Goal: Task Accomplishment & Management: Manage account settings

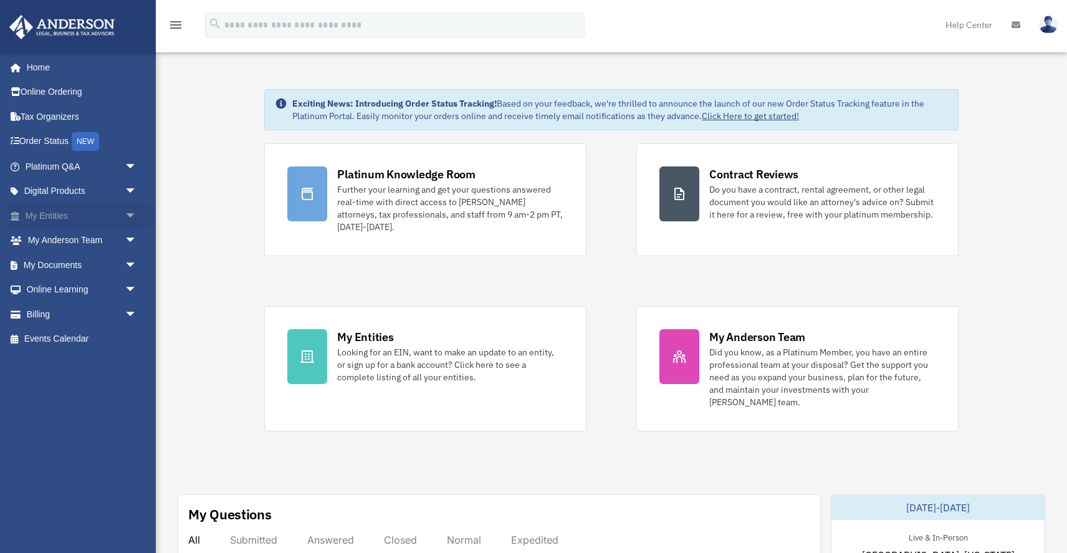
click at [136, 214] on span "arrow_drop_down" at bounding box center [137, 216] width 25 height 26
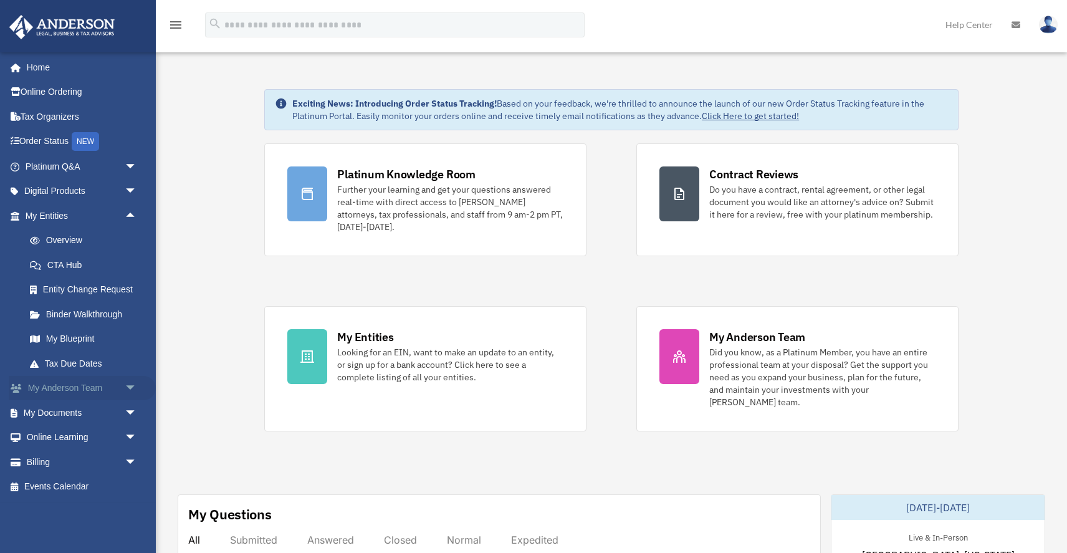
click at [131, 386] on span "arrow_drop_down" at bounding box center [137, 389] width 25 height 26
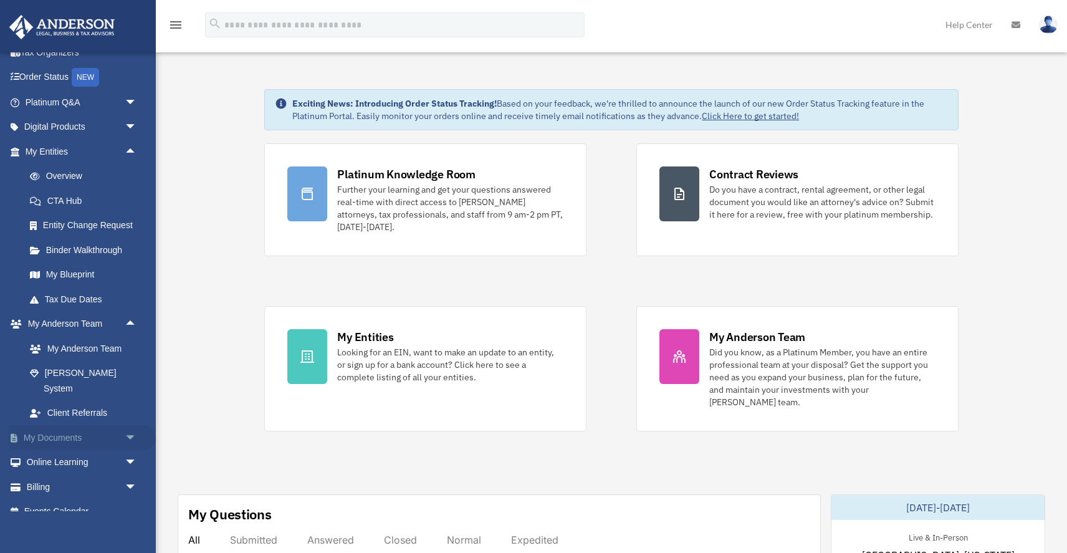
click at [133, 425] on span "arrow_drop_down" at bounding box center [137, 438] width 25 height 26
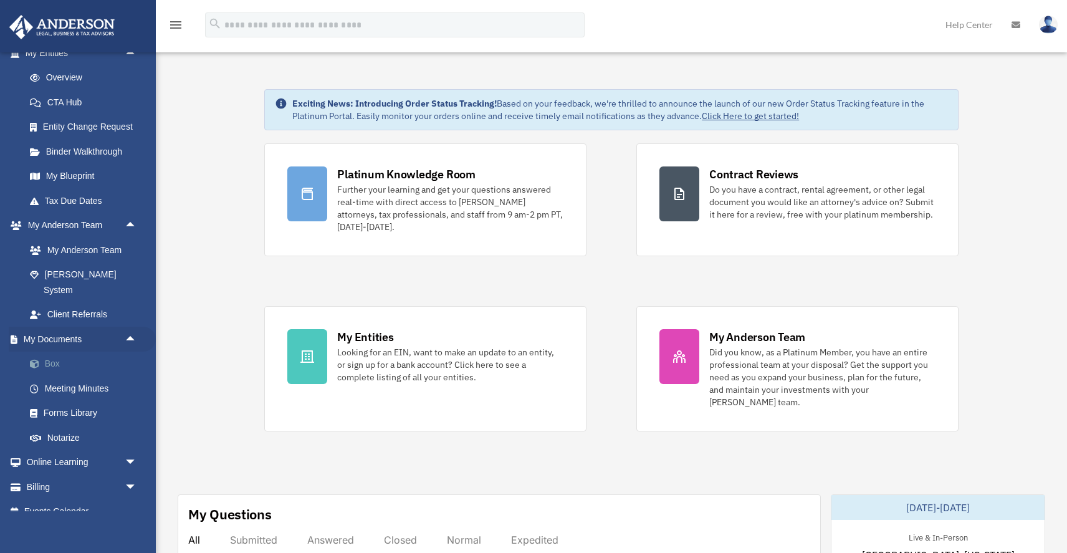
click at [60, 351] on link "Box" at bounding box center [86, 363] width 138 height 25
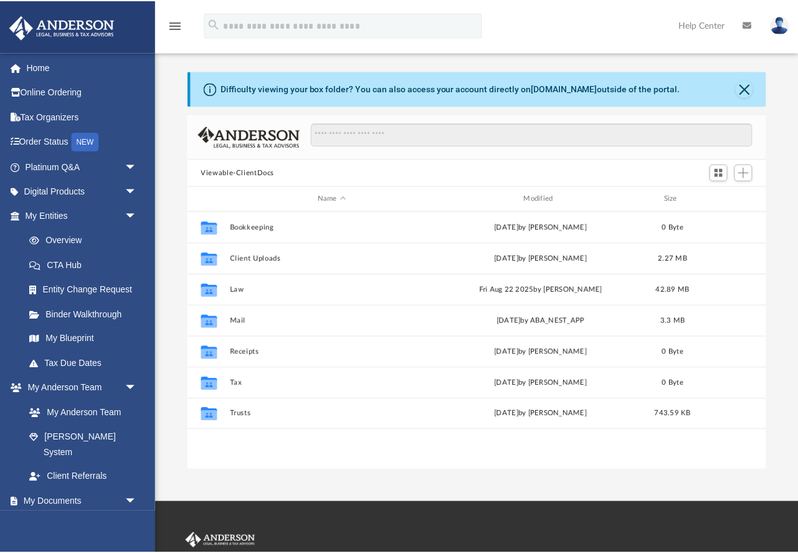
scroll to position [1, 1]
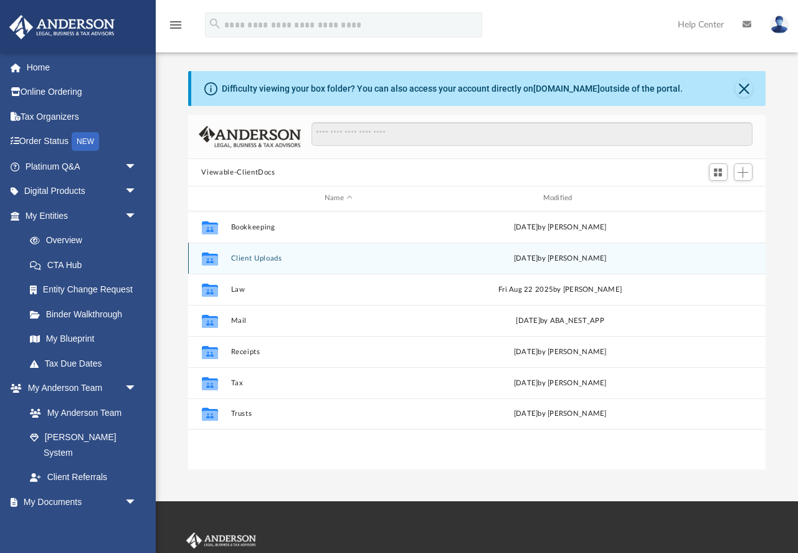
click at [212, 257] on icon "grid" at bounding box center [209, 258] width 16 height 13
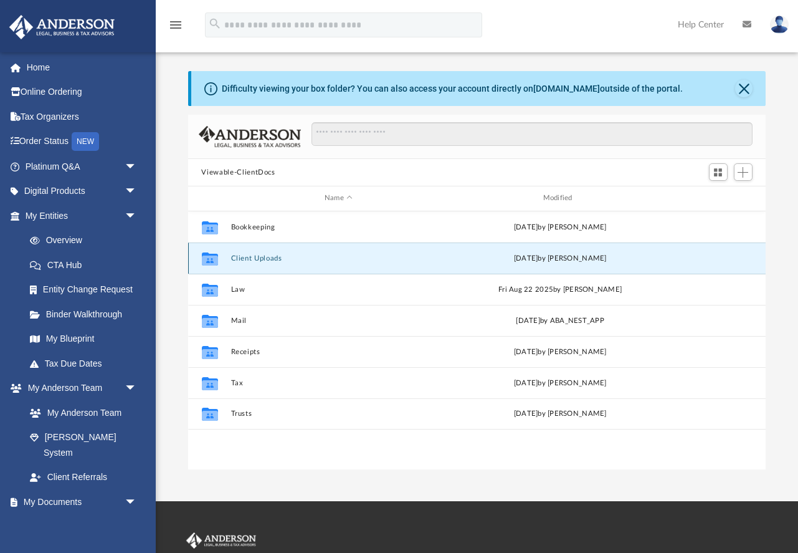
click at [212, 257] on icon "grid" at bounding box center [209, 258] width 16 height 13
click at [261, 252] on div "Collaborated Folder Client Uploads Fri Dec 6 2024 by Jacob Kerr" at bounding box center [477, 257] width 578 height 31
click at [262, 257] on button "Client Uploads" at bounding box center [339, 258] width 216 height 8
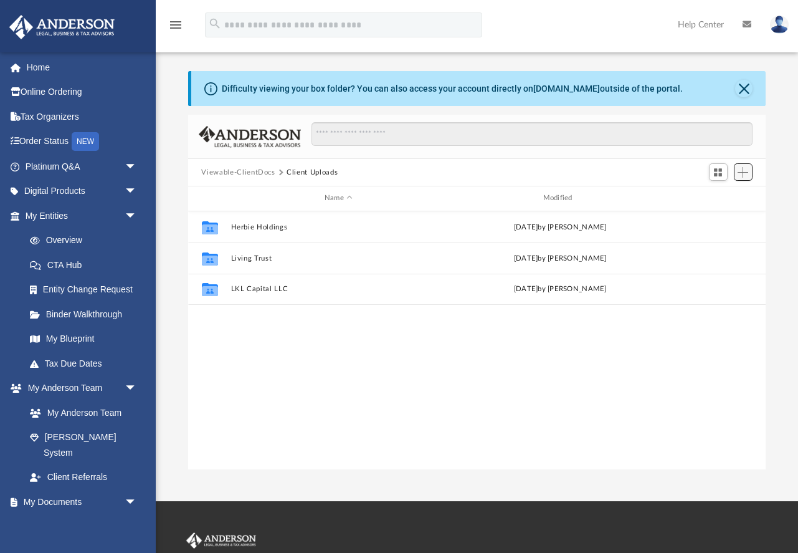
click at [742, 171] on span "Add" at bounding box center [743, 172] width 11 height 11
click at [719, 218] on li "New Folder" at bounding box center [725, 216] width 40 height 13
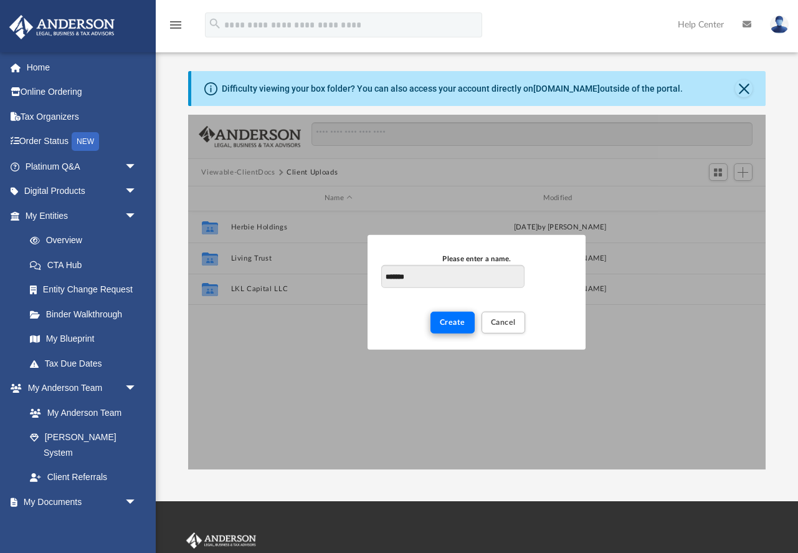
type input "*******"
click at [456, 324] on span "Create" at bounding box center [453, 321] width 26 height 7
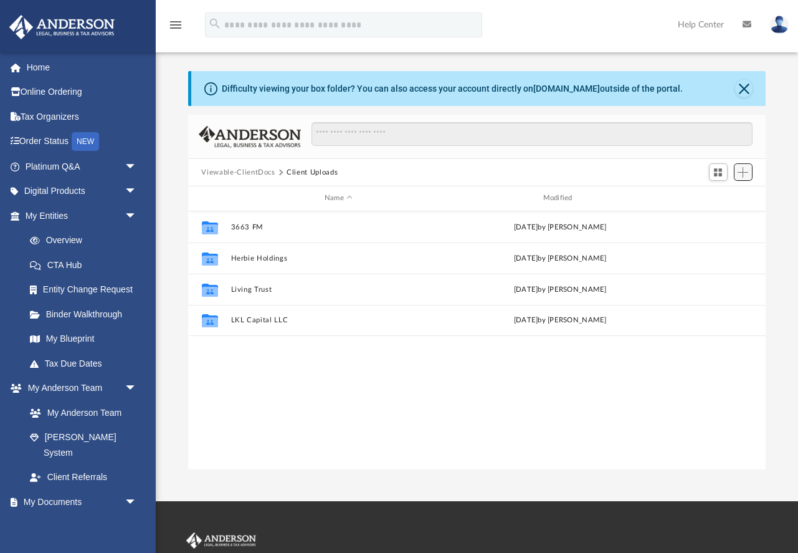
click at [744, 173] on span "Add" at bounding box center [743, 172] width 11 height 11
click at [721, 199] on li "Upload" at bounding box center [725, 196] width 40 height 13
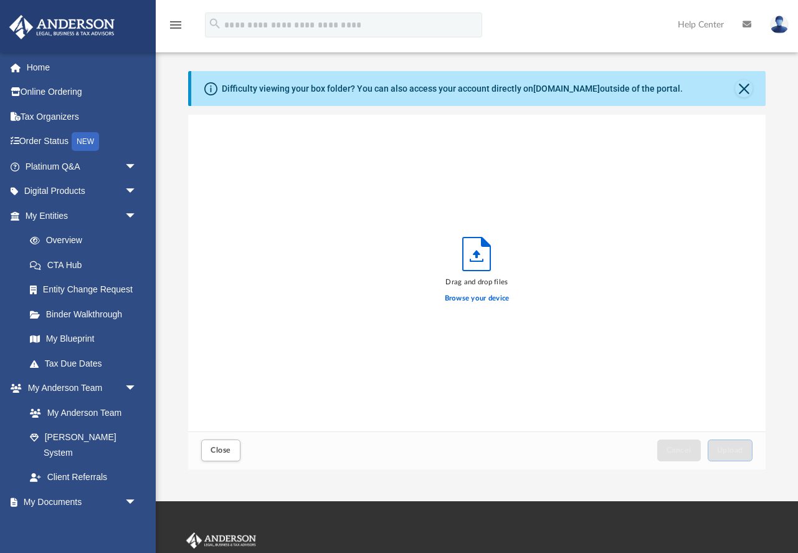
scroll to position [316, 578]
click at [221, 449] on span "Close" at bounding box center [221, 449] width 20 height 7
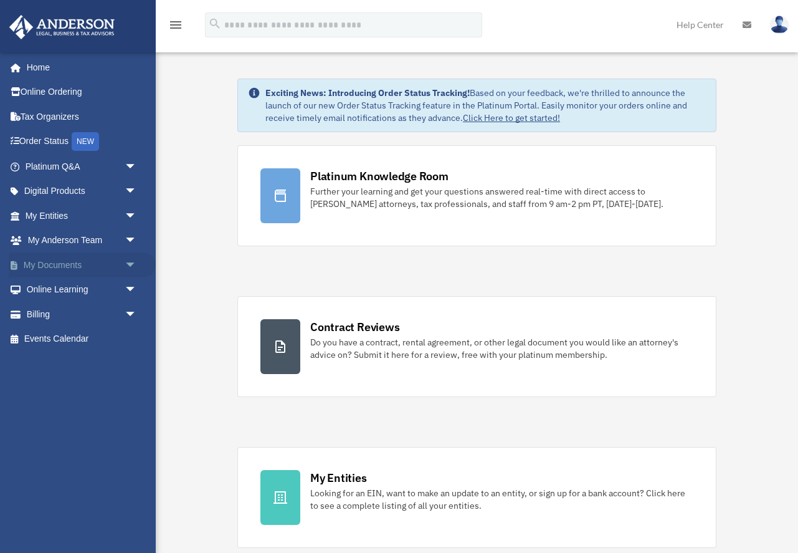
click at [85, 262] on link "My Documents arrow_drop_down" at bounding box center [82, 264] width 147 height 25
click at [133, 264] on span "arrow_drop_down" at bounding box center [137, 265] width 25 height 26
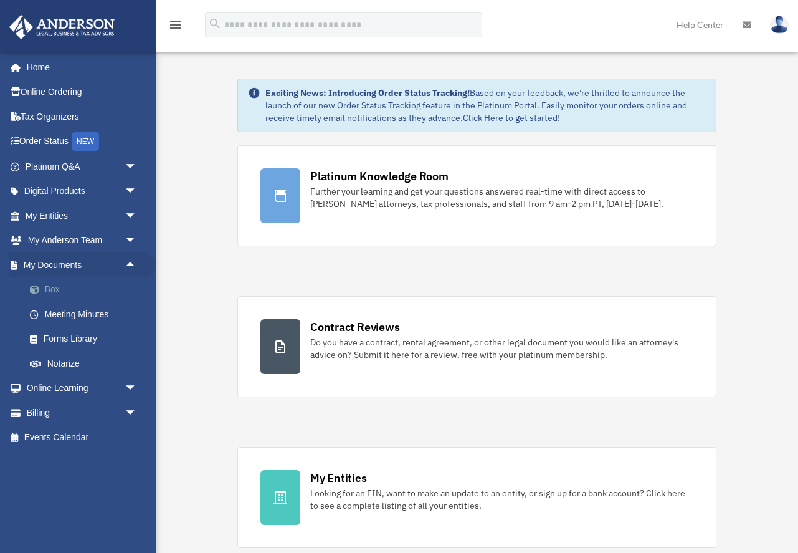
click at [75, 286] on link "Box" at bounding box center [86, 289] width 138 height 25
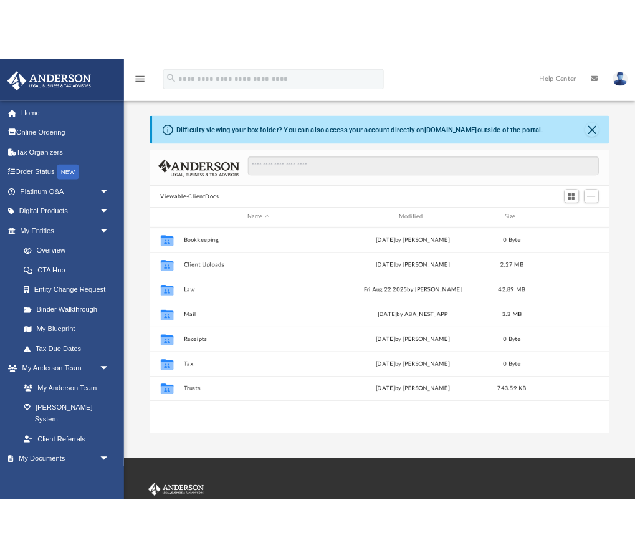
scroll to position [283, 578]
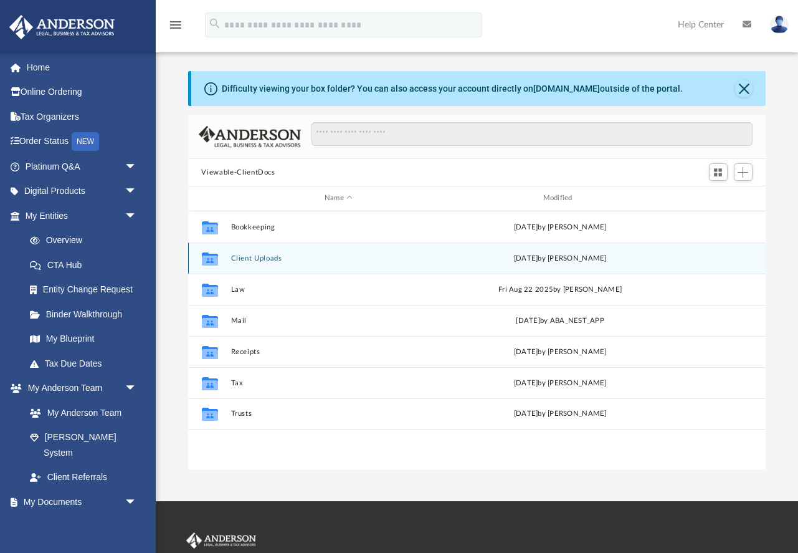
click at [271, 257] on button "Client Uploads" at bounding box center [339, 258] width 216 height 8
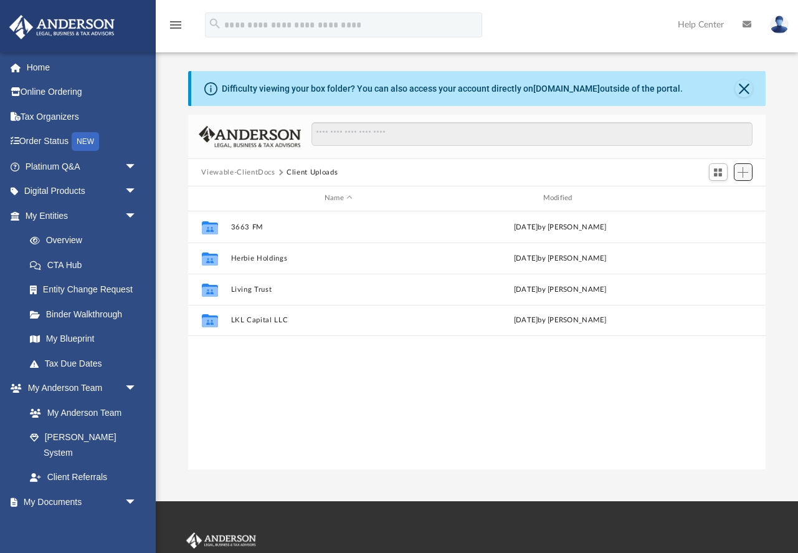
click at [749, 168] on button "Add" at bounding box center [743, 171] width 19 height 17
click at [720, 219] on li "New Folder" at bounding box center [725, 216] width 40 height 13
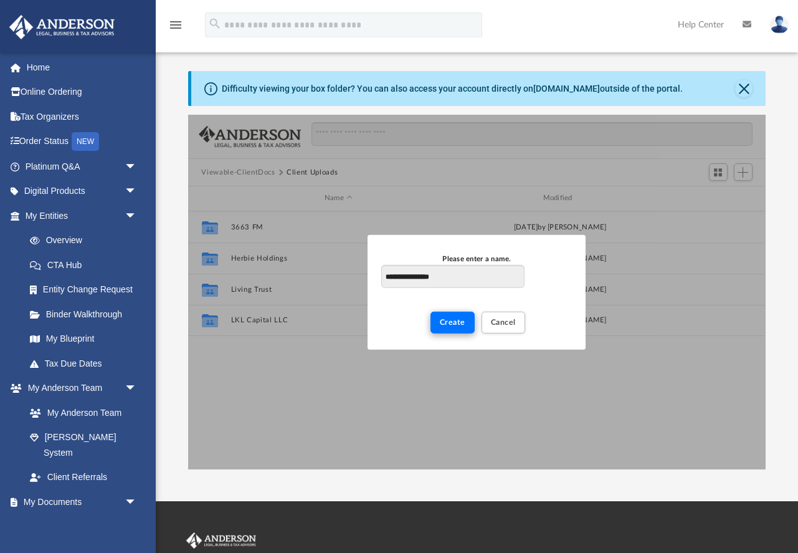
type input "**********"
click at [452, 328] on button "Create" at bounding box center [453, 322] width 44 height 22
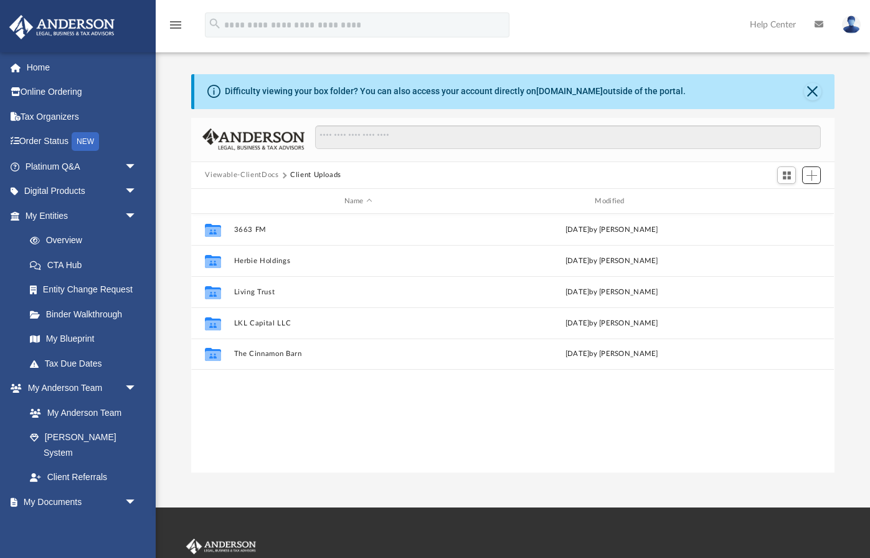
scroll to position [283, 643]
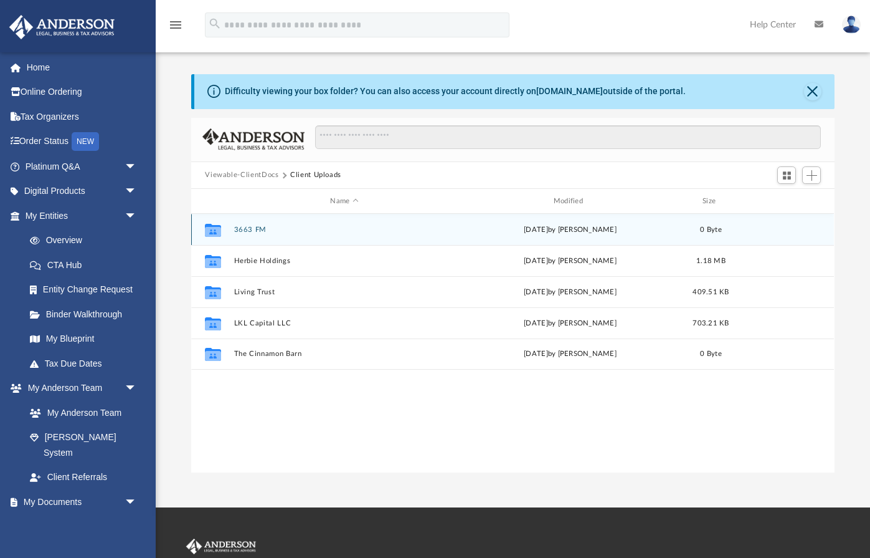
click at [247, 228] on button "3663 FM" at bounding box center [344, 230] width 221 height 8
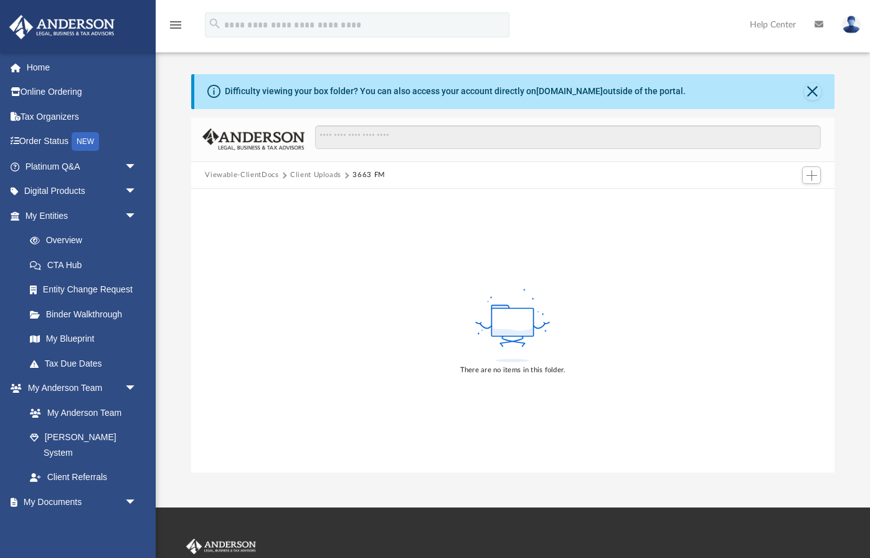
click at [797, 381] on div "Difficulty viewing your box folder? You can also access your account directly o…" at bounding box center [513, 273] width 715 height 398
click at [797, 176] on span "Add" at bounding box center [812, 175] width 11 height 11
click at [789, 201] on li "Upload" at bounding box center [794, 199] width 40 height 13
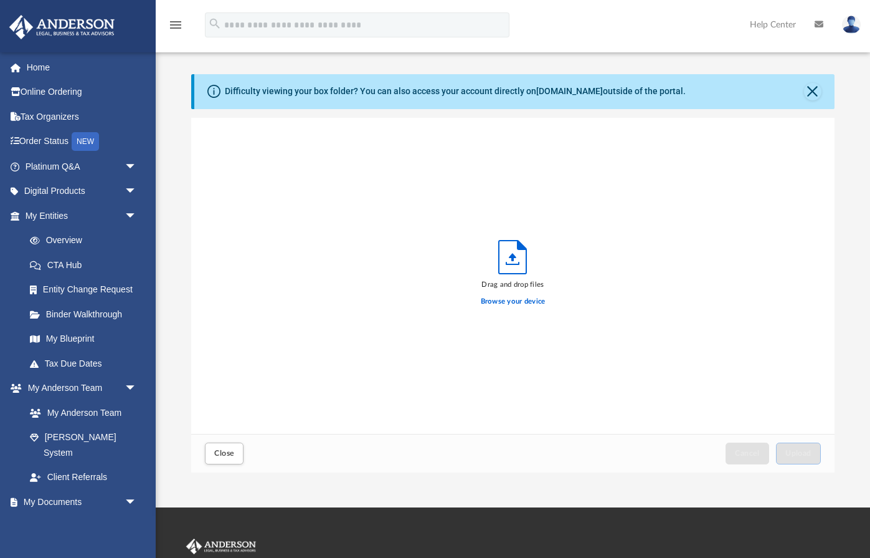
scroll to position [316, 643]
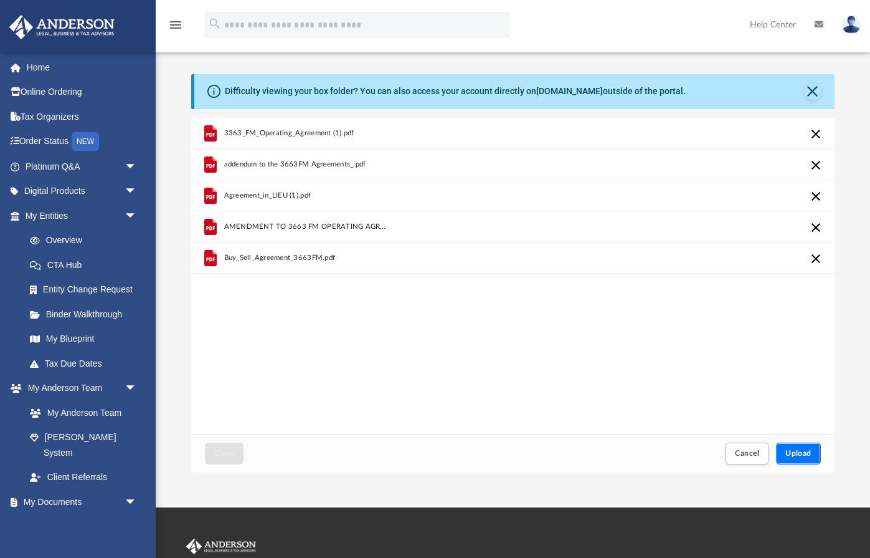
click at [797, 455] on span "Upload" at bounding box center [799, 452] width 26 height 7
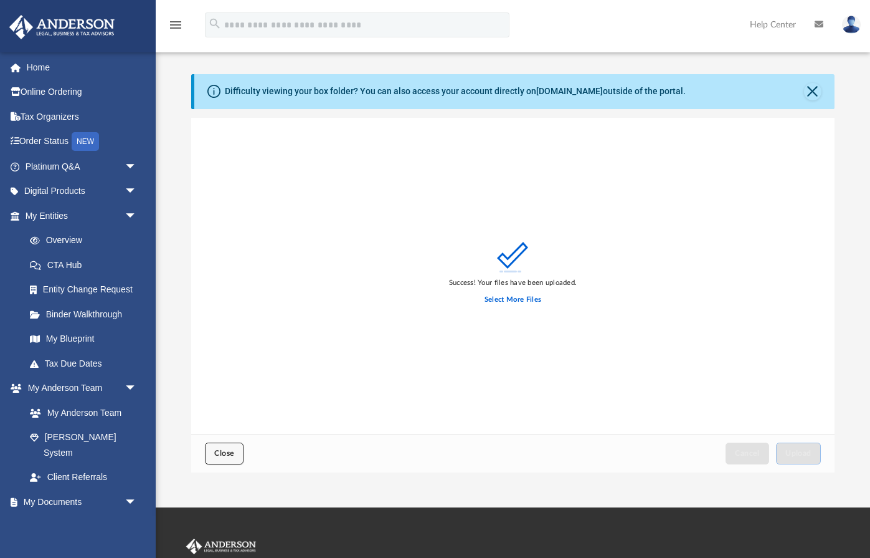
click at [222, 450] on span "Close" at bounding box center [224, 452] width 20 height 7
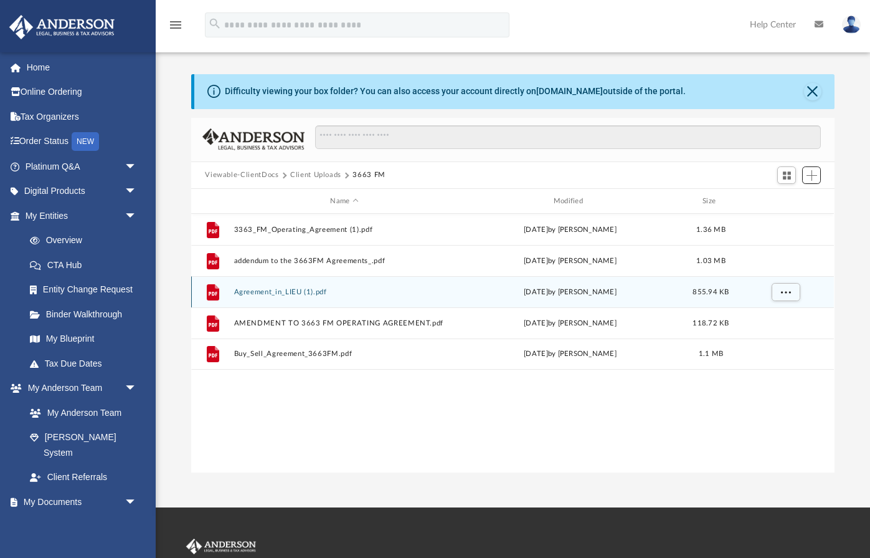
scroll to position [283, 643]
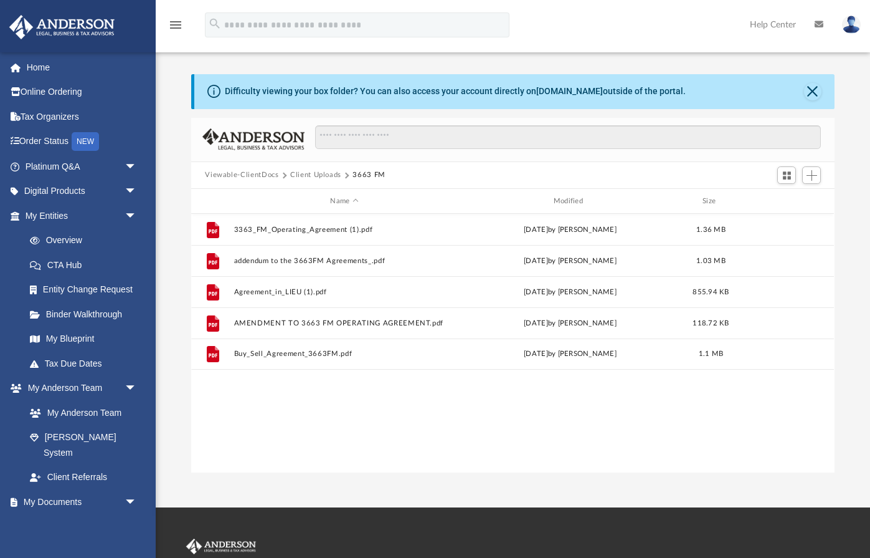
click at [307, 173] on button "Client Uploads" at bounding box center [315, 174] width 51 height 11
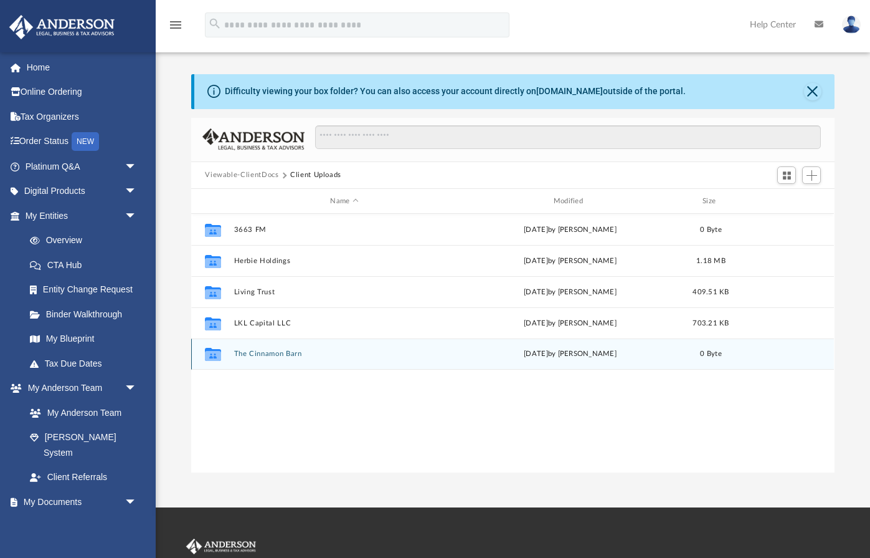
click at [265, 355] on button "The Cinnamon Barn" at bounding box center [344, 354] width 221 height 8
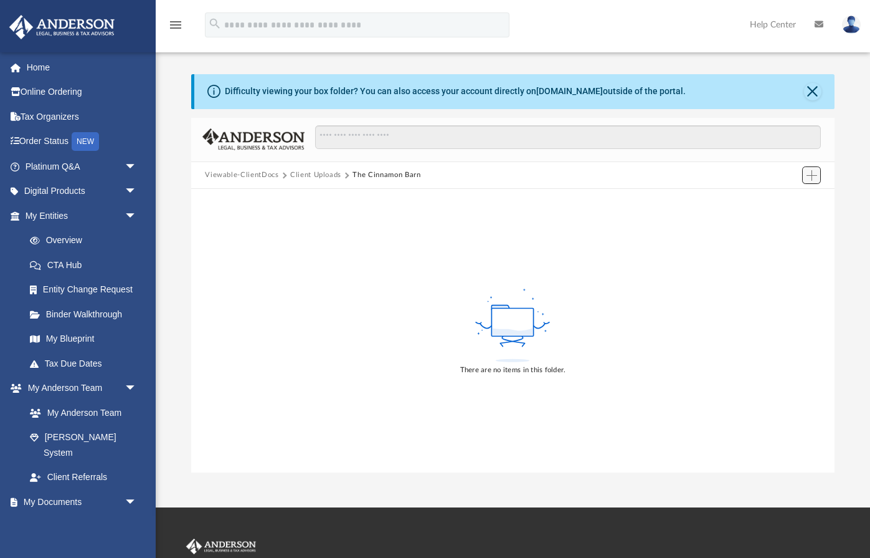
click at [797, 177] on button "Add" at bounding box center [811, 174] width 19 height 17
click at [792, 202] on li "Upload" at bounding box center [794, 199] width 40 height 13
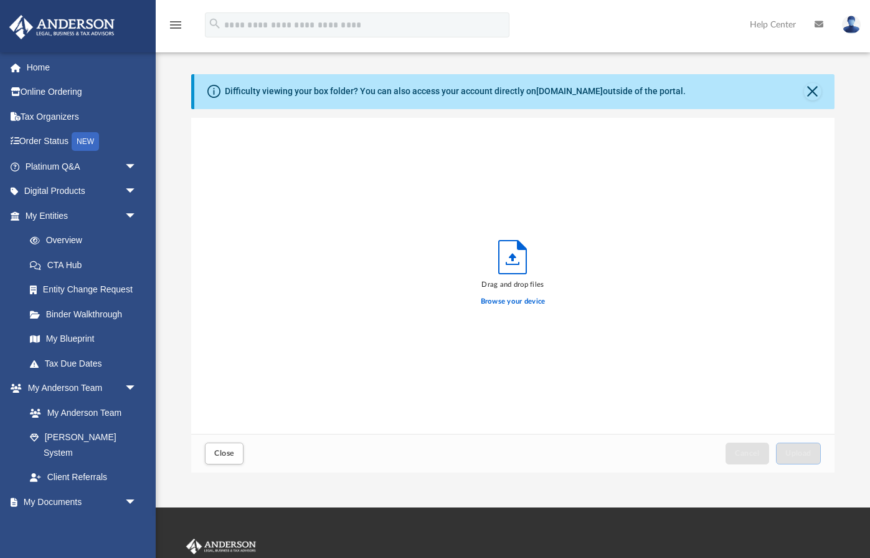
scroll to position [316, 643]
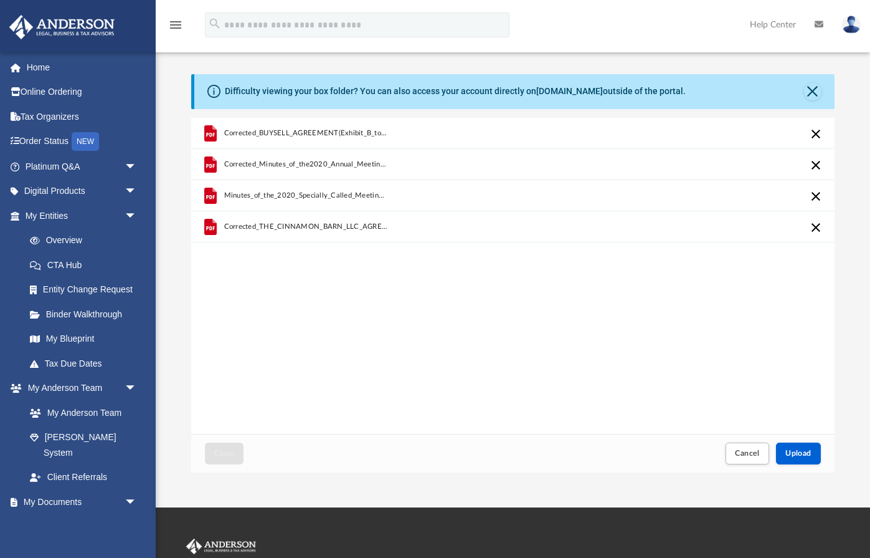
click at [797, 466] on div "Cancel Upload" at bounding box center [772, 453] width 102 height 27
click at [797, 455] on span "Upload" at bounding box center [799, 452] width 26 height 7
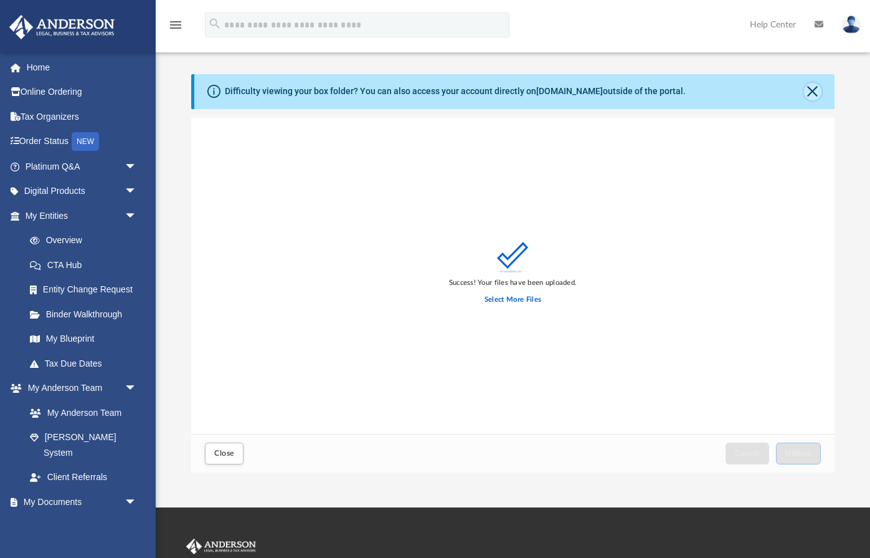
click at [797, 92] on button "Close" at bounding box center [812, 91] width 17 height 17
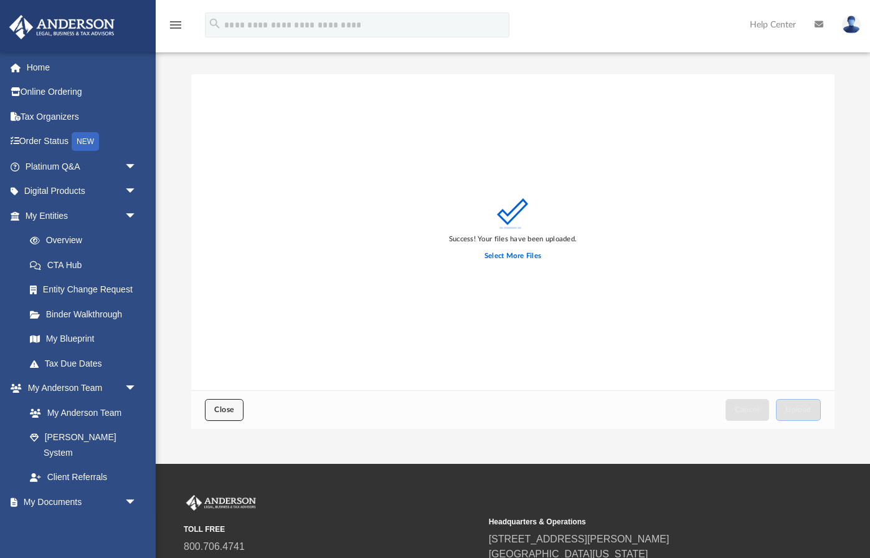
click at [221, 408] on span "Close" at bounding box center [224, 409] width 20 height 7
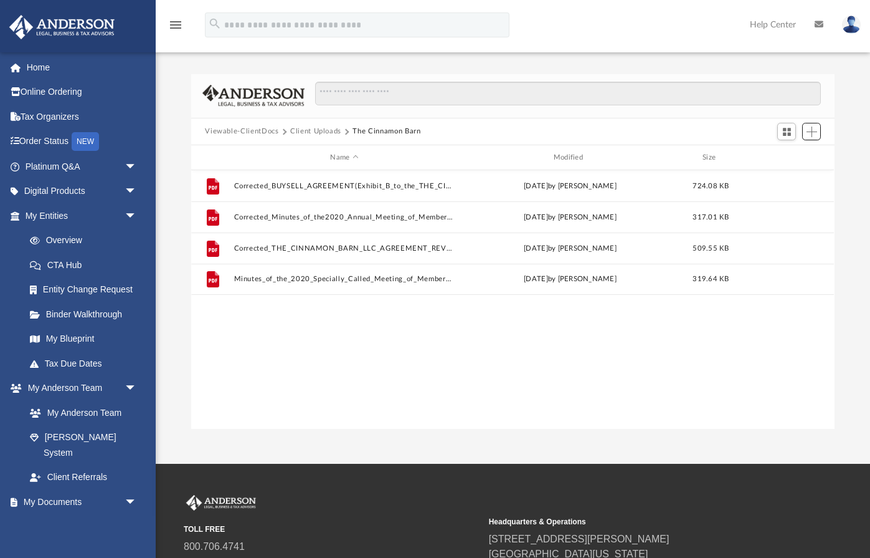
scroll to position [283, 643]
click at [315, 129] on button "Client Uploads" at bounding box center [315, 131] width 51 height 11
